Goal: Complete application form

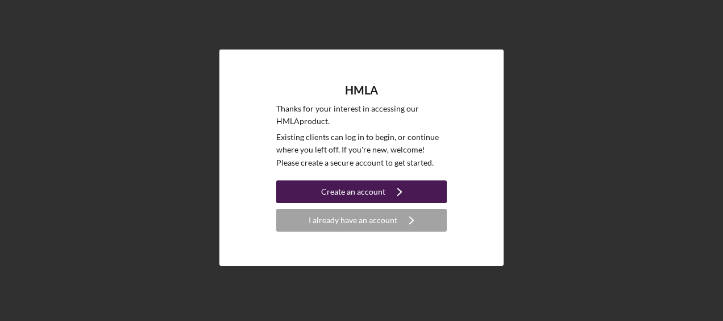
click at [337, 189] on div "Create an account" at bounding box center [353, 191] width 64 height 23
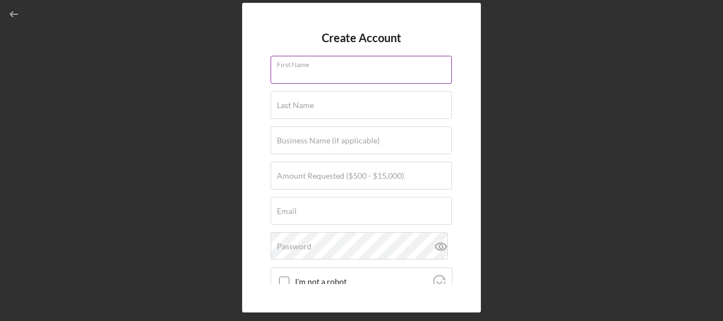
click at [326, 65] on div "First Name" at bounding box center [362, 70] width 182 height 28
type input "[PERSON_NAME]"
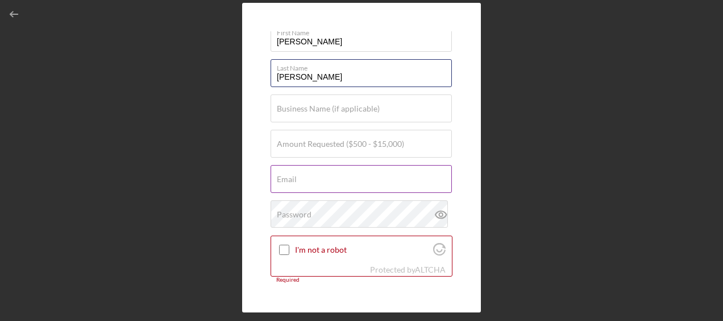
scroll to position [57, 0]
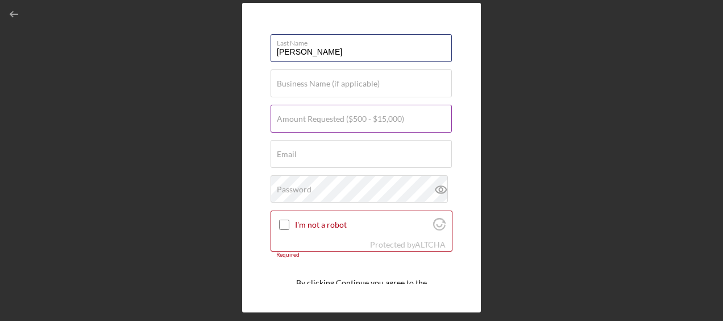
type input "[PERSON_NAME]"
click at [328, 118] on label "Amount Requested ($500 - $15,000)" at bounding box center [340, 118] width 127 height 9
click at [328, 118] on input "Amount Requested ($500 - $15,000)" at bounding box center [361, 118] width 181 height 27
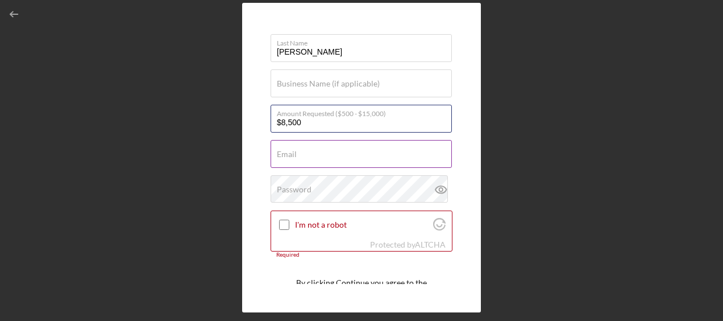
type input "$8,500"
click at [391, 158] on input "Email" at bounding box center [361, 153] width 181 height 27
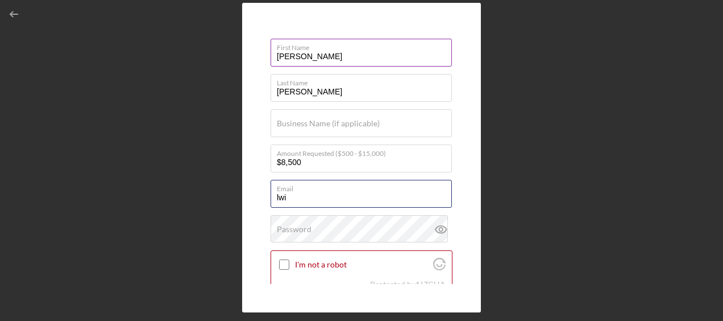
scroll to position [0, 0]
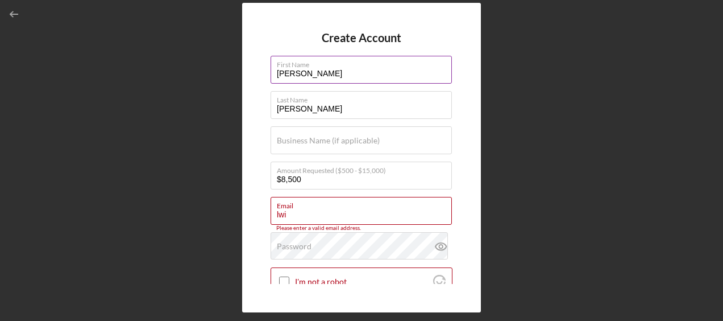
click at [317, 78] on input "[PERSON_NAME]" at bounding box center [361, 69] width 181 height 27
click at [306, 215] on input "lwi" at bounding box center [361, 210] width 181 height 27
type input "l"
type input "s"
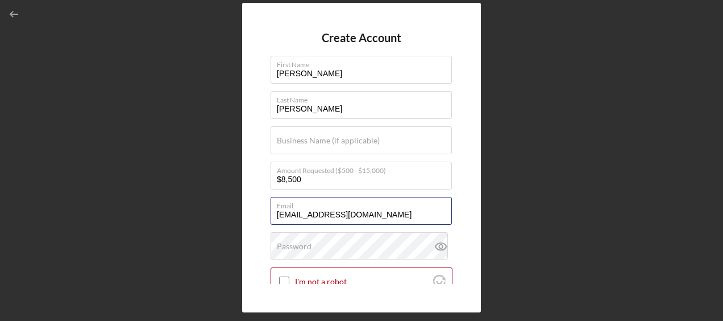
type input "[EMAIL_ADDRESS][DOMAIN_NAME]"
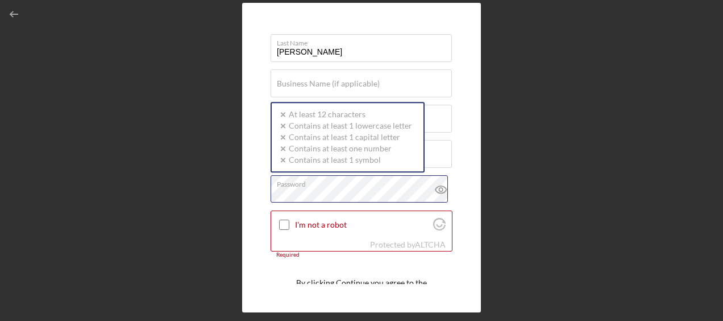
scroll to position [108, 0]
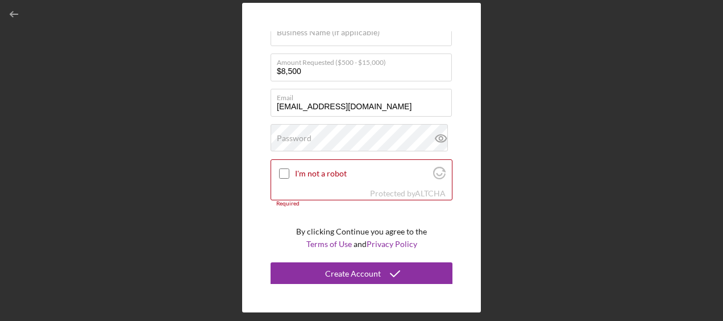
drag, startPoint x: 234, startPoint y: 14, endPoint x: 189, endPoint y: -52, distance: 80.3
drag, startPoint x: 189, startPoint y: -52, endPoint x: 571, endPoint y: 168, distance: 441.6
click at [571, 168] on div "Create Account First Name [PERSON_NAME] Last Name [PERSON_NAME] Business Name (…" at bounding box center [362, 157] width 712 height 315
